Goal: Task Accomplishment & Management: Use online tool/utility

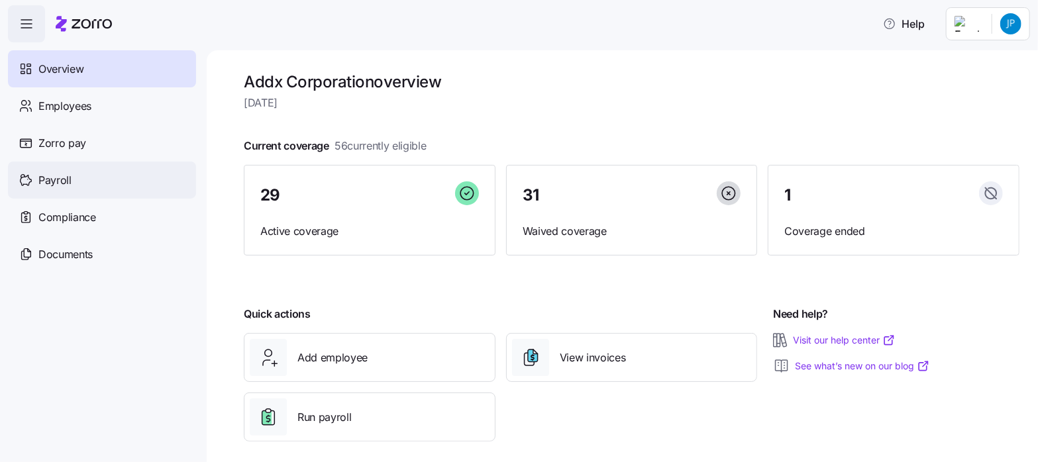
click at [55, 176] on span "Payroll" at bounding box center [54, 180] width 33 height 17
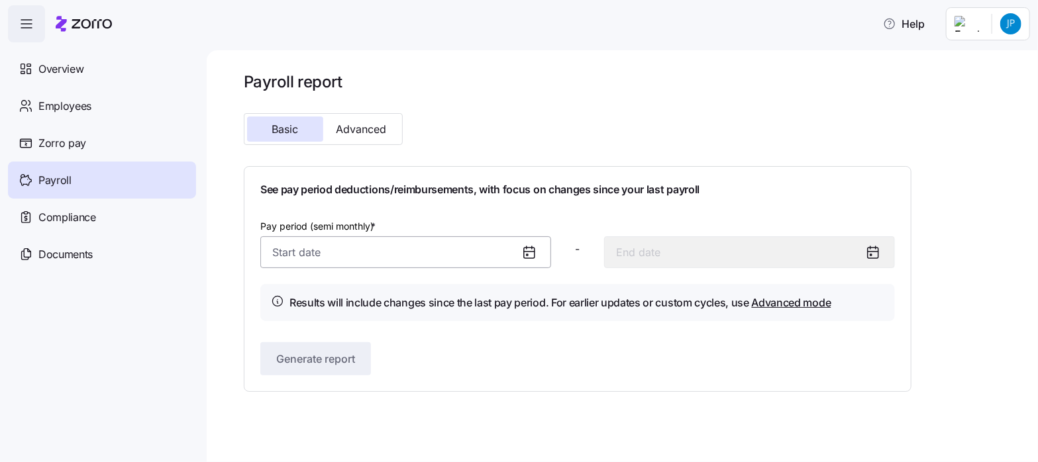
click at [291, 249] on input "Pay period (semi monthly) *" at bounding box center [405, 252] width 291 height 32
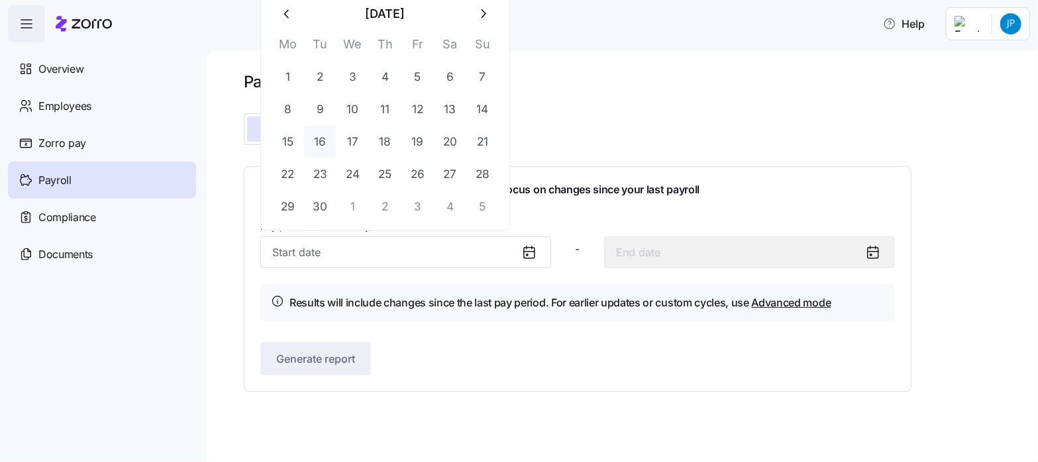
click at [321, 142] on button "16" at bounding box center [320, 142] width 32 height 32
type input "[DATE]"
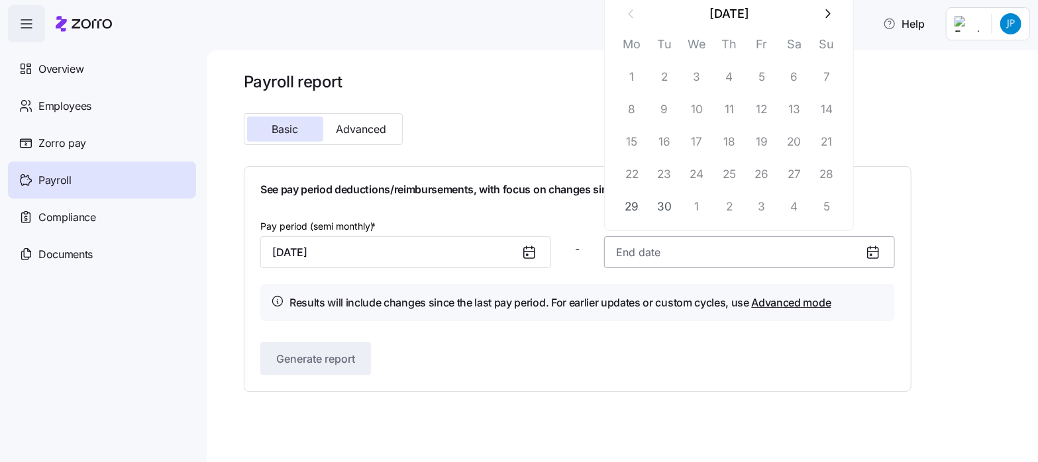
click at [632, 256] on input at bounding box center [749, 252] width 291 height 32
click at [666, 207] on button "30" at bounding box center [664, 207] width 32 height 32
type input "[DATE]"
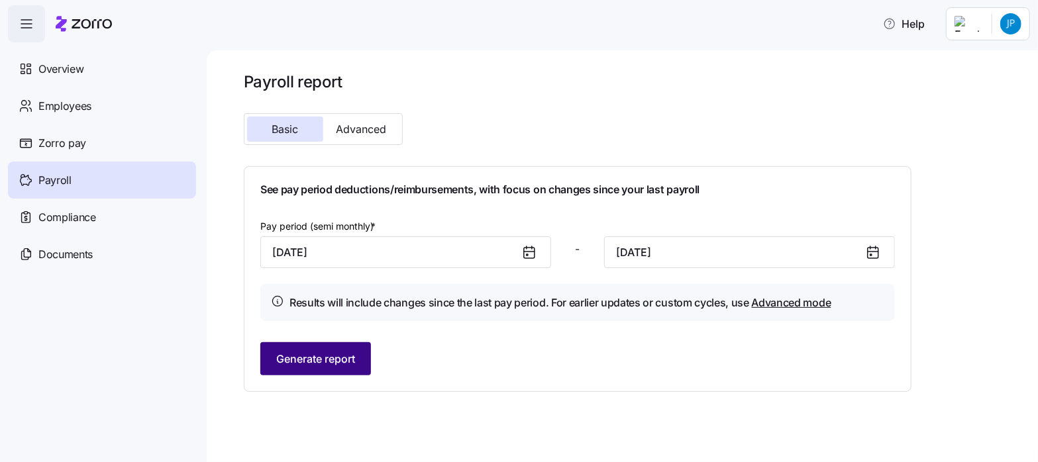
click at [304, 366] on span "Generate report" at bounding box center [315, 359] width 79 height 16
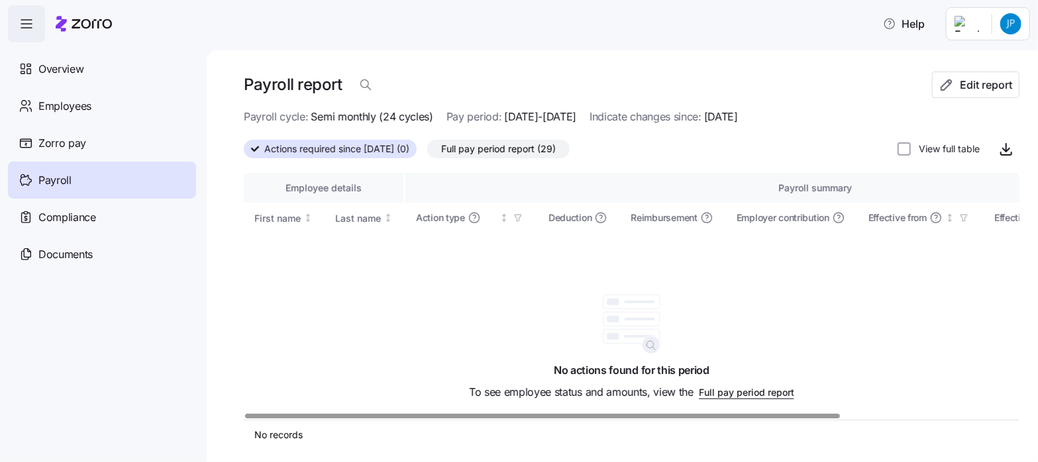
drag, startPoint x: 528, startPoint y: 147, endPoint x: 454, endPoint y: 166, distance: 76.5
click at [528, 147] on span "Full pay period report (29)" at bounding box center [498, 148] width 115 height 17
click at [427, 152] on input "Full pay period report (29)" at bounding box center [427, 152] width 0 height 0
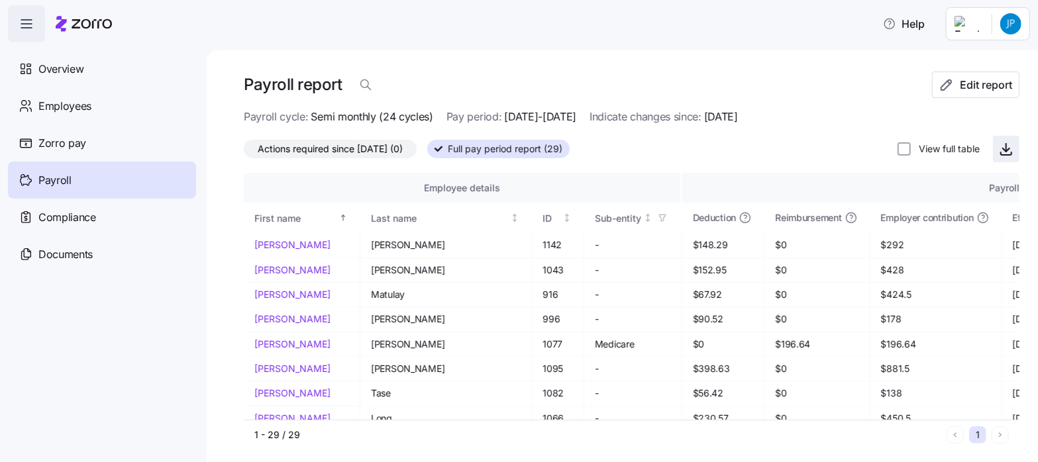
drag, startPoint x: 993, startPoint y: 149, endPoint x: 962, endPoint y: 154, distance: 31.5
click at [998, 149] on icon "button" at bounding box center [1006, 149] width 16 height 16
click at [66, 67] on span "Overview" at bounding box center [60, 69] width 45 height 17
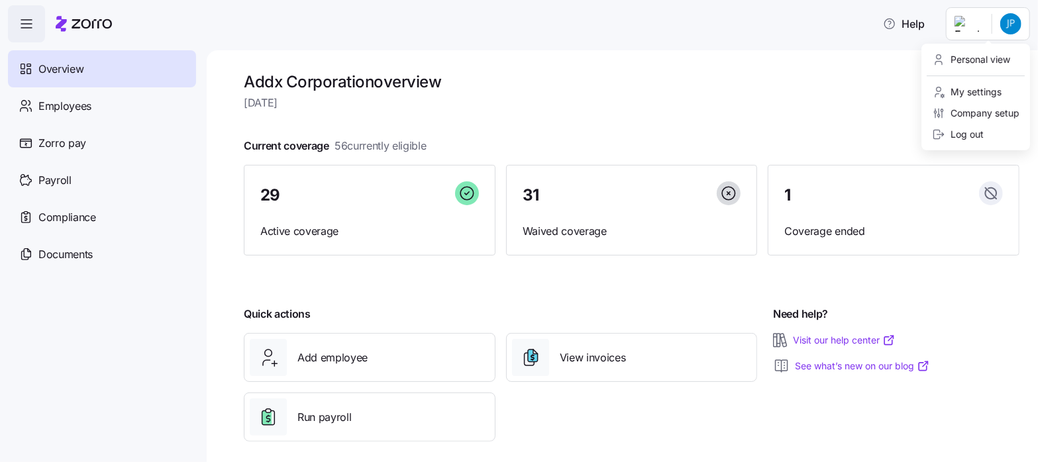
click at [1011, 25] on html "Help Overview Employees Zorro pay Payroll Compliance Documents Addx Corporation…" at bounding box center [519, 227] width 1038 height 454
click at [964, 130] on div "Log out" at bounding box center [958, 134] width 52 height 15
